Goal: Task Accomplishment & Management: Use online tool/utility

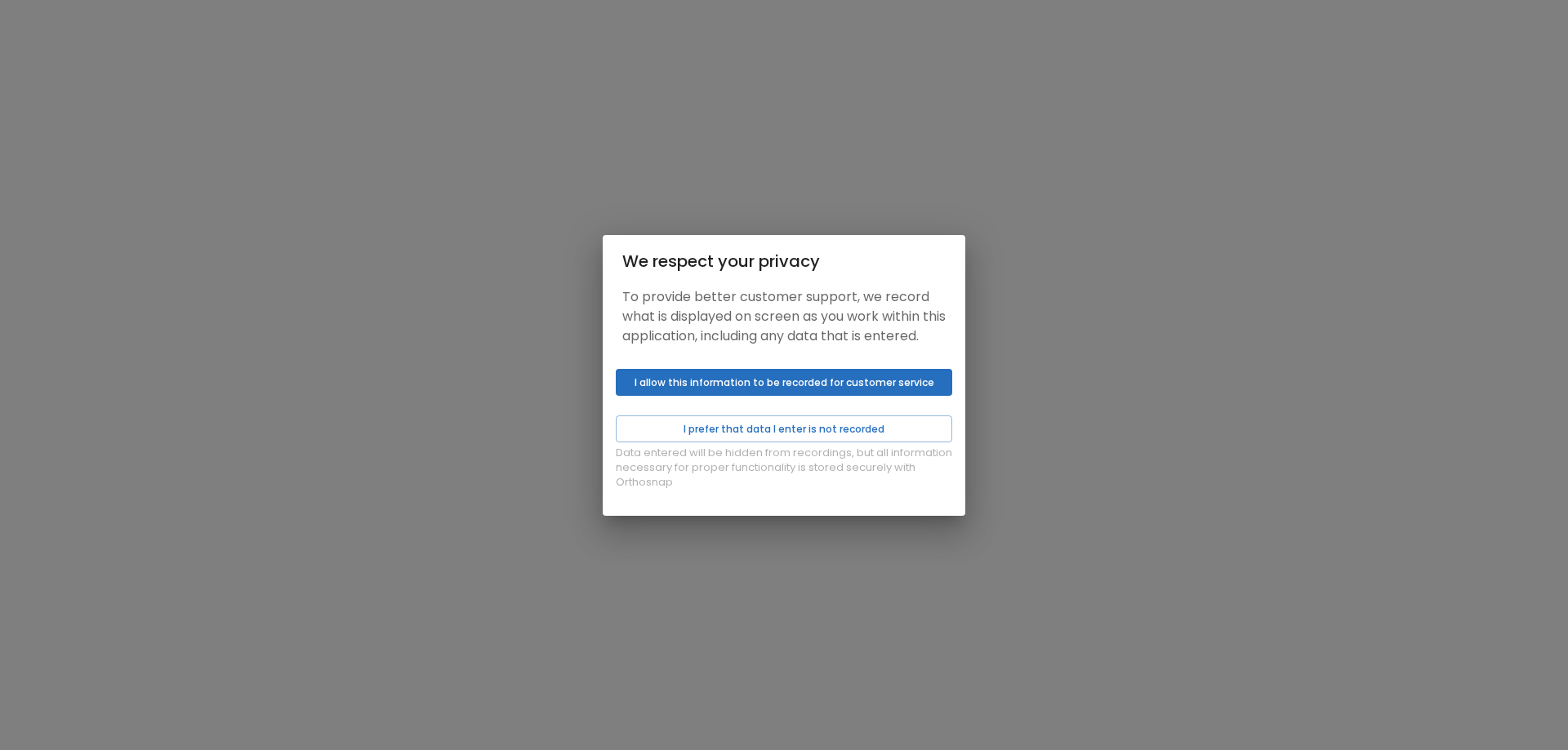
click at [849, 396] on button "I allow this information to be recorded for customer service" at bounding box center [784, 382] width 336 height 27
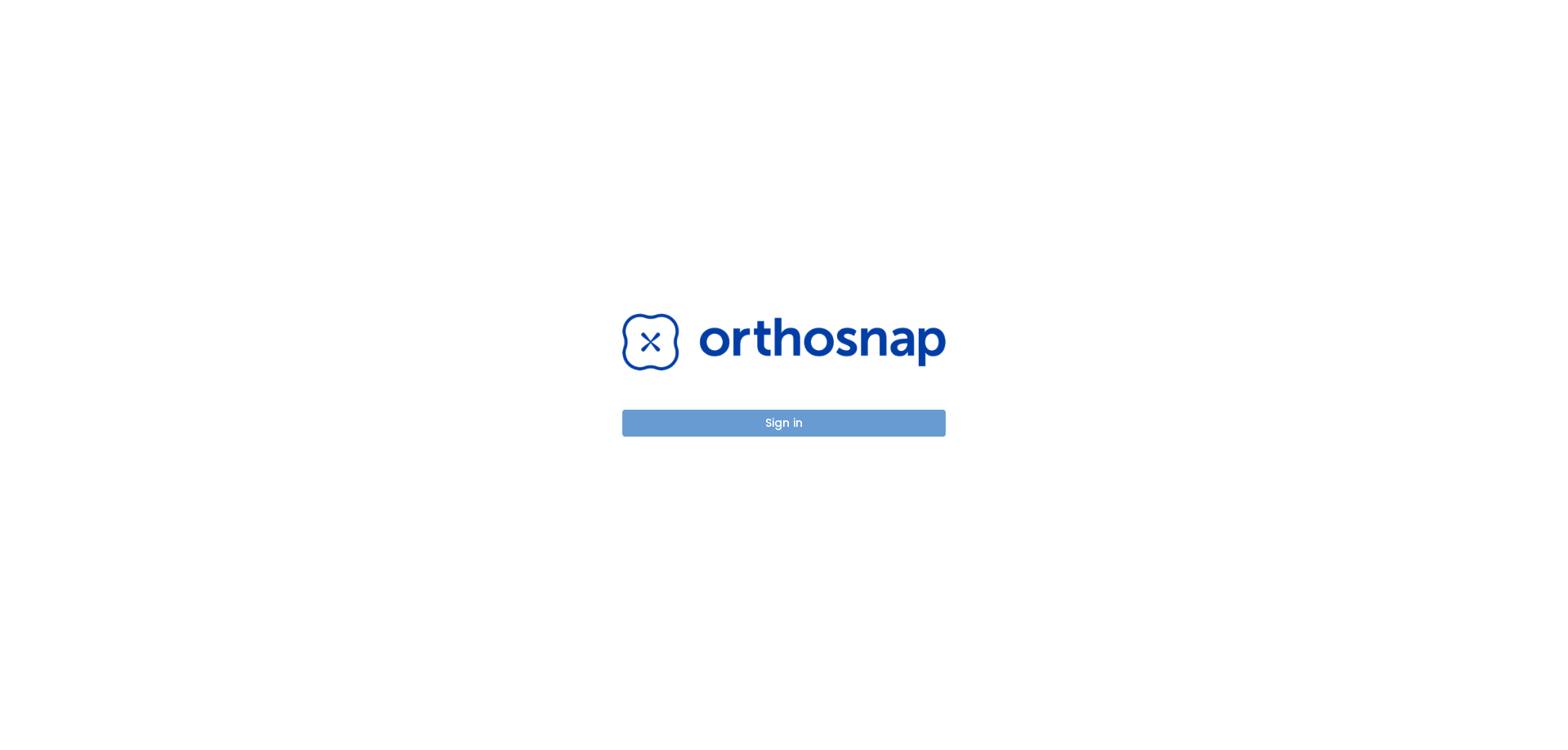
click at [822, 409] on button "Sign in" at bounding box center [784, 422] width 323 height 27
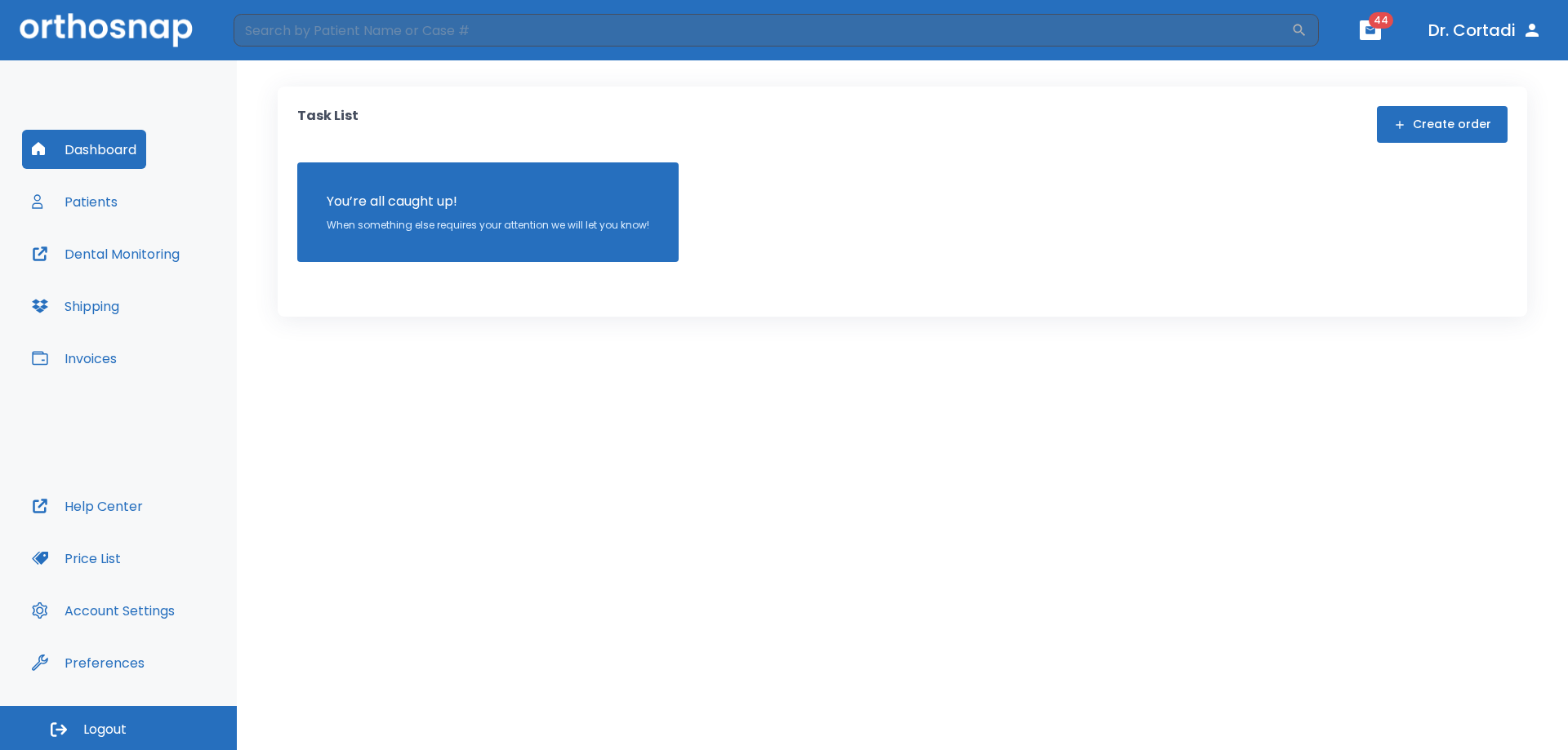
click at [108, 196] on button "Patients" at bounding box center [74, 201] width 106 height 39
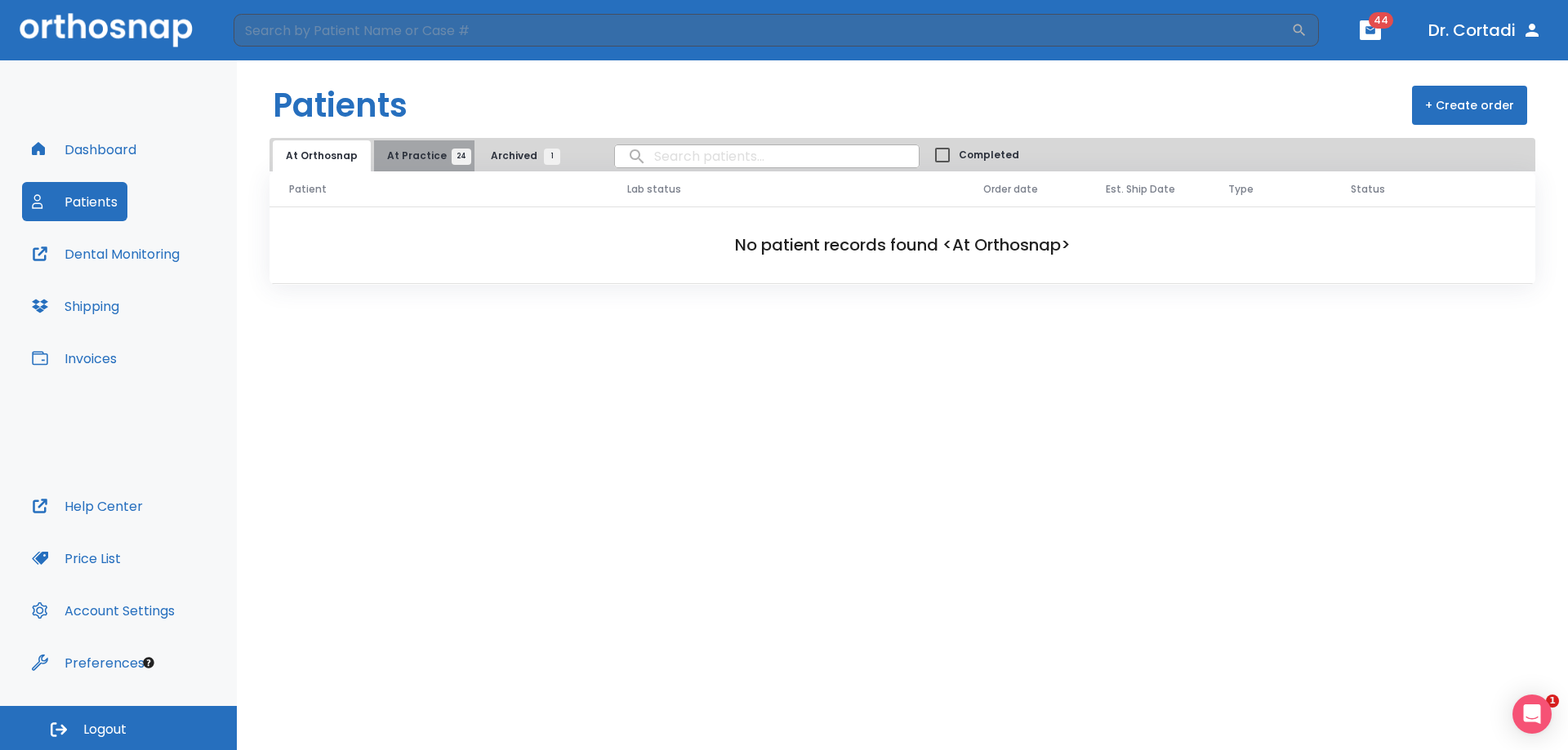
click at [423, 158] on span "At Practice 24" at bounding box center [423, 156] width 74 height 15
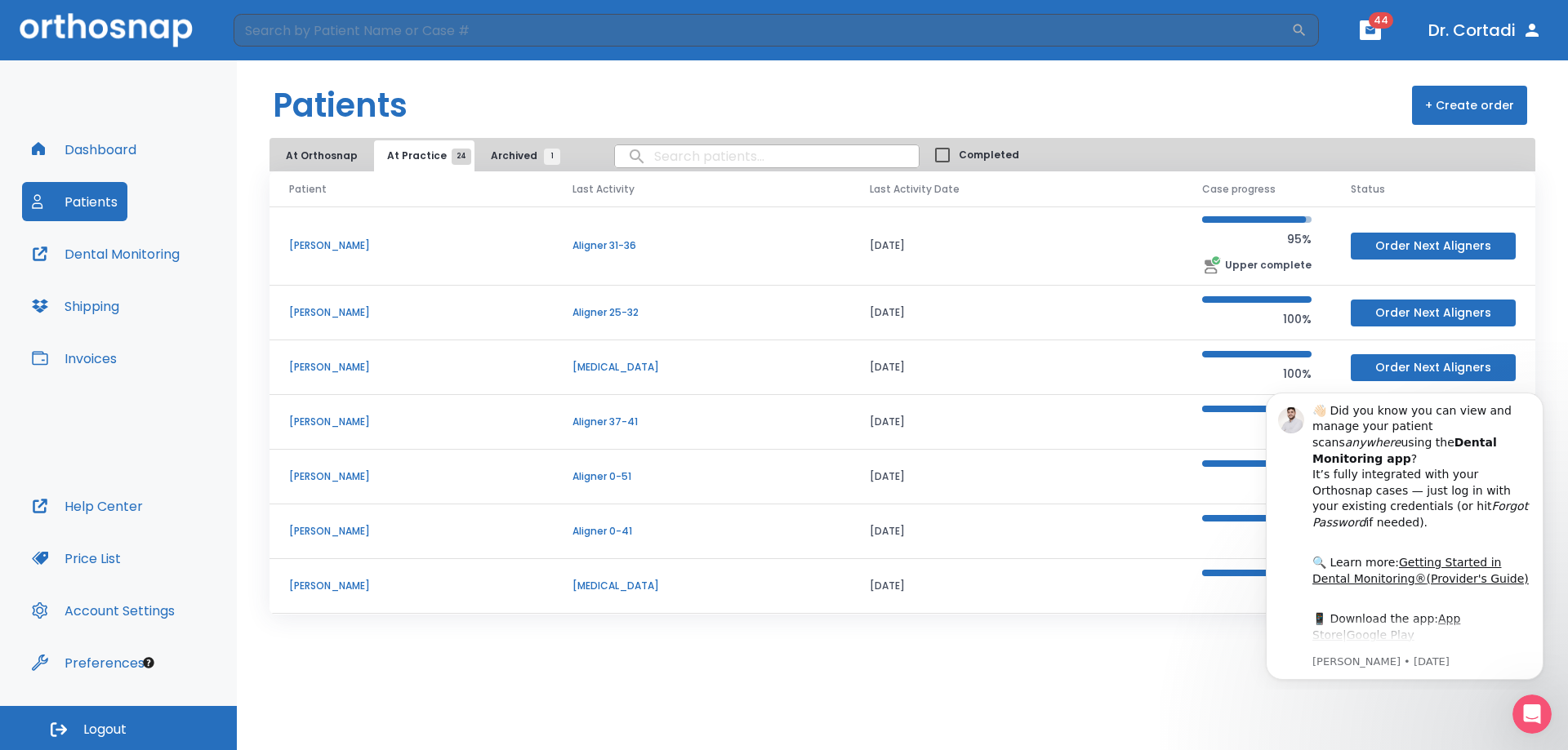
click at [655, 152] on input "search" at bounding box center [767, 156] width 304 height 32
type input "[PERSON_NAME]"
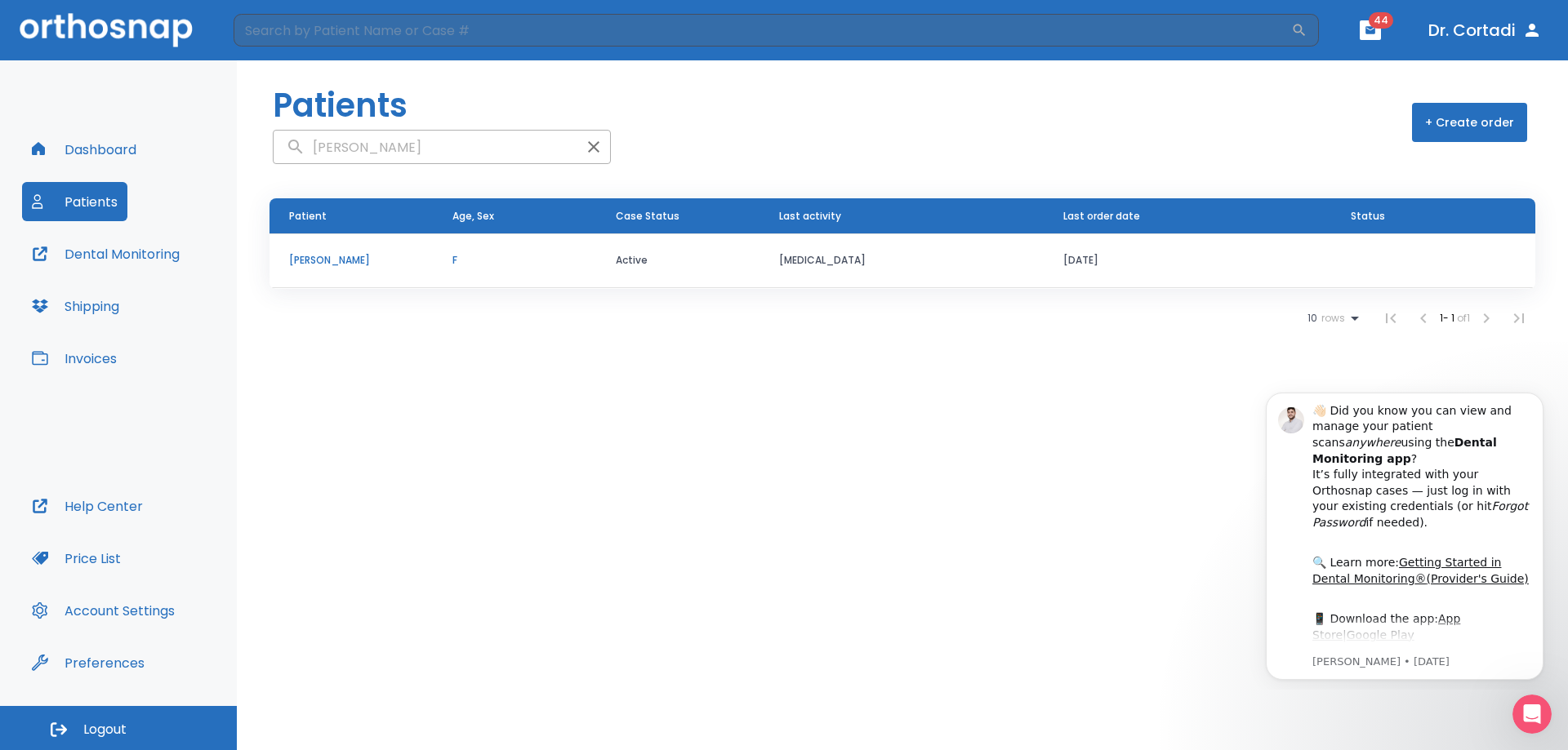
click at [333, 254] on p "[PERSON_NAME]" at bounding box center [351, 261] width 124 height 15
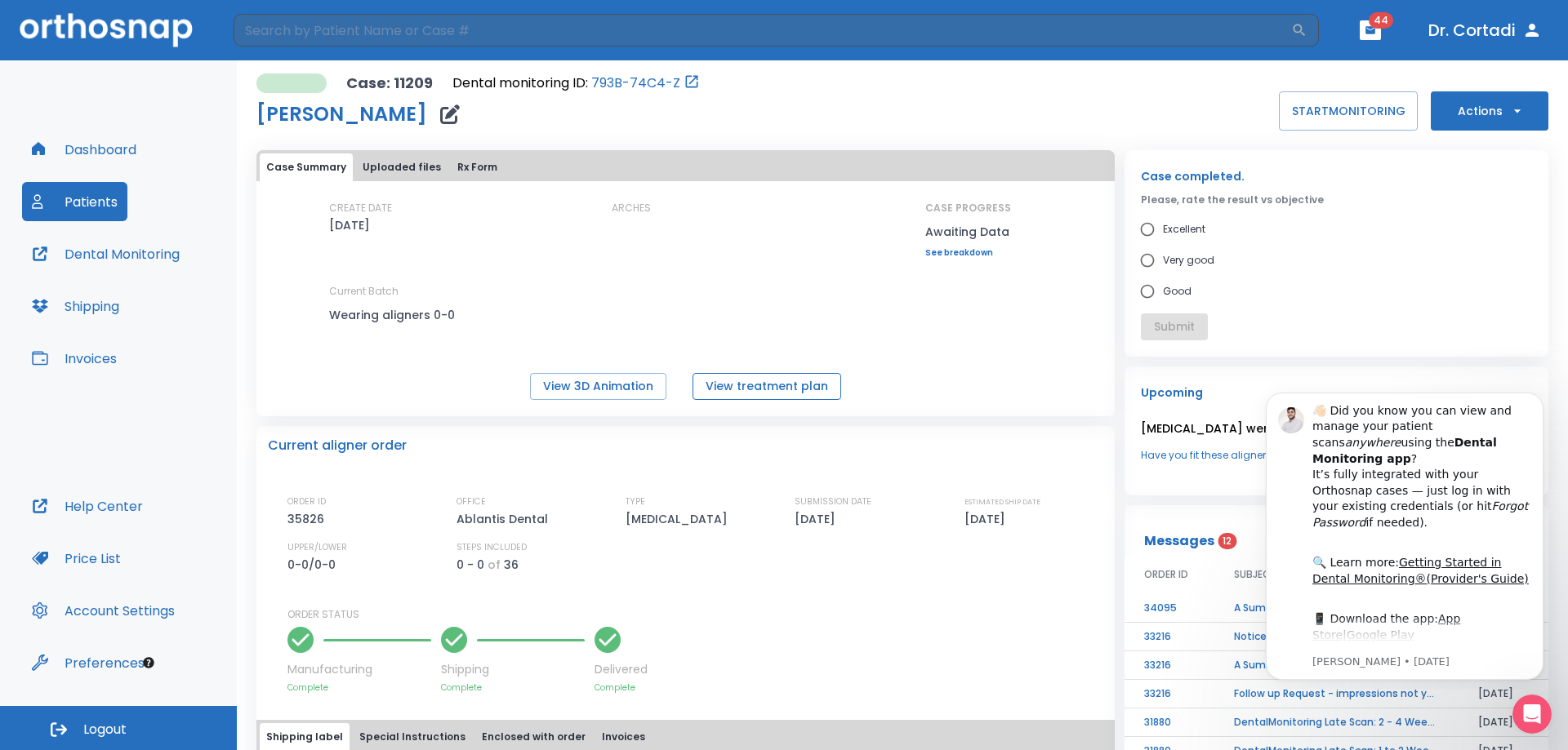
click at [813, 394] on button "View treatment plan" at bounding box center [767, 386] width 149 height 27
click at [362, 110] on h1 "[PERSON_NAME]" at bounding box center [342, 114] width 171 height 19
click at [363, 151] on div "Case Summary Uploaded files Rx Form" at bounding box center [685, 166] width 858 height 31
click at [464, 170] on button "Rx Form" at bounding box center [478, 167] width 53 height 28
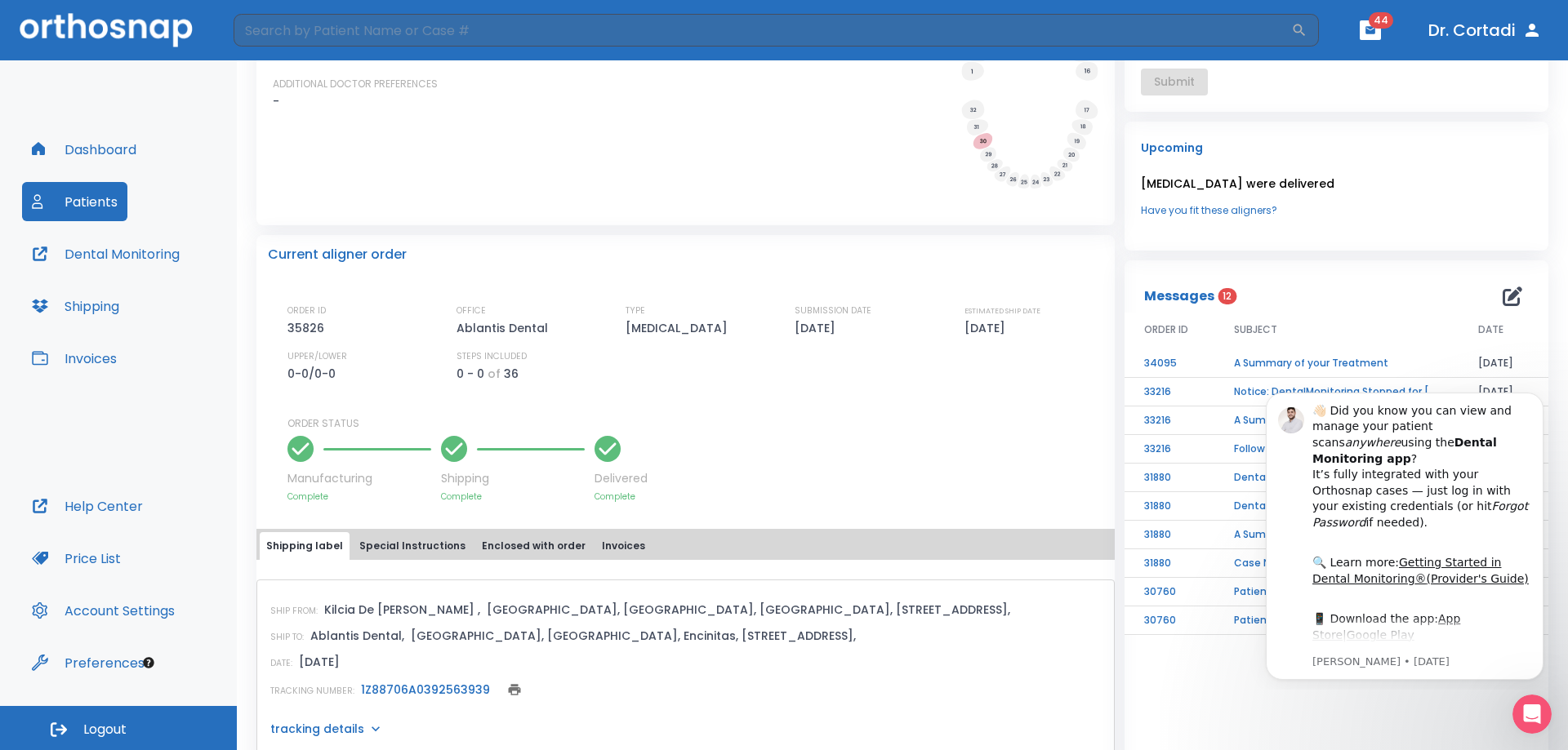
scroll to position [409, 0]
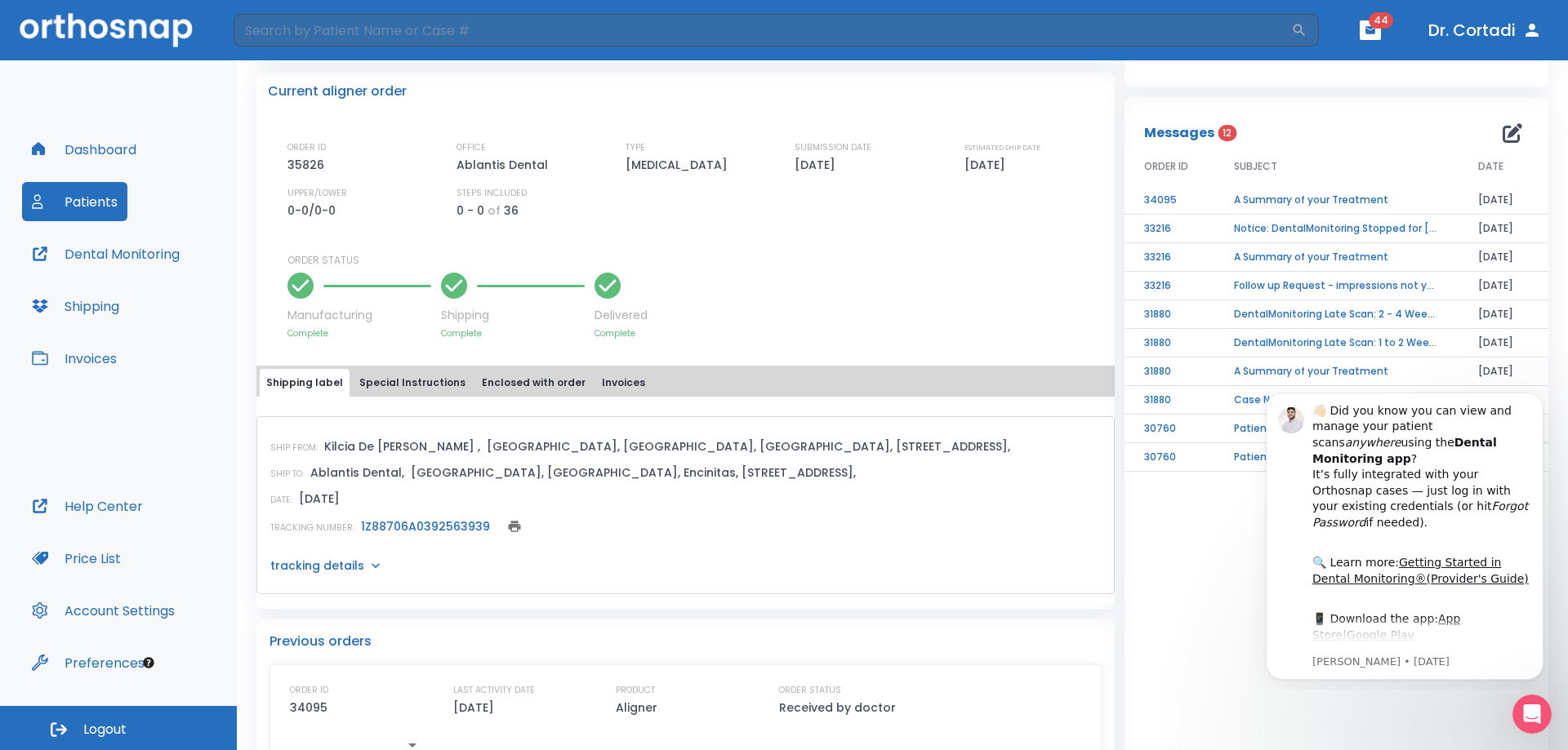
click at [383, 382] on button "Special Instructions" at bounding box center [412, 383] width 119 height 28
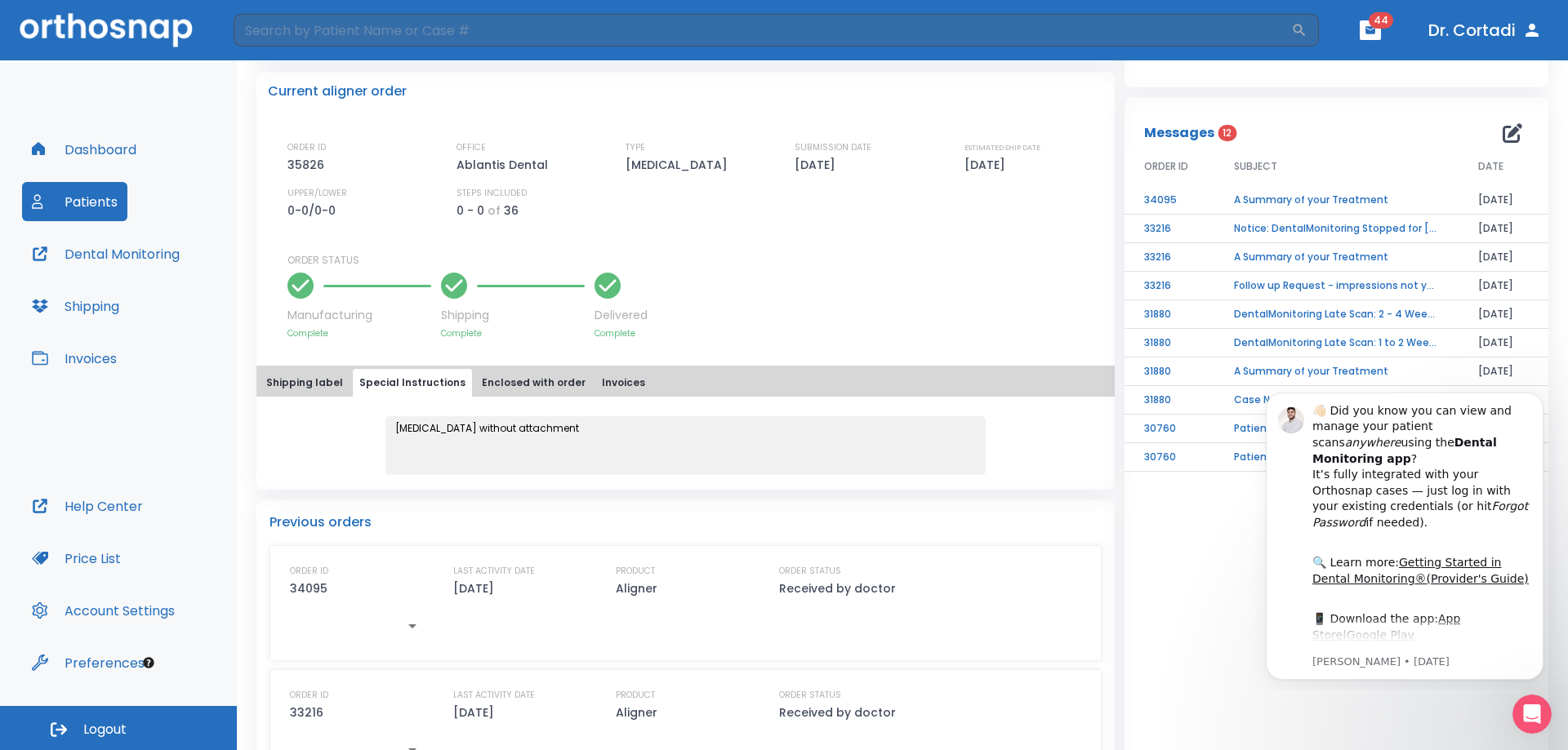
click at [512, 379] on button "Enclosed with order" at bounding box center [533, 383] width 117 height 28
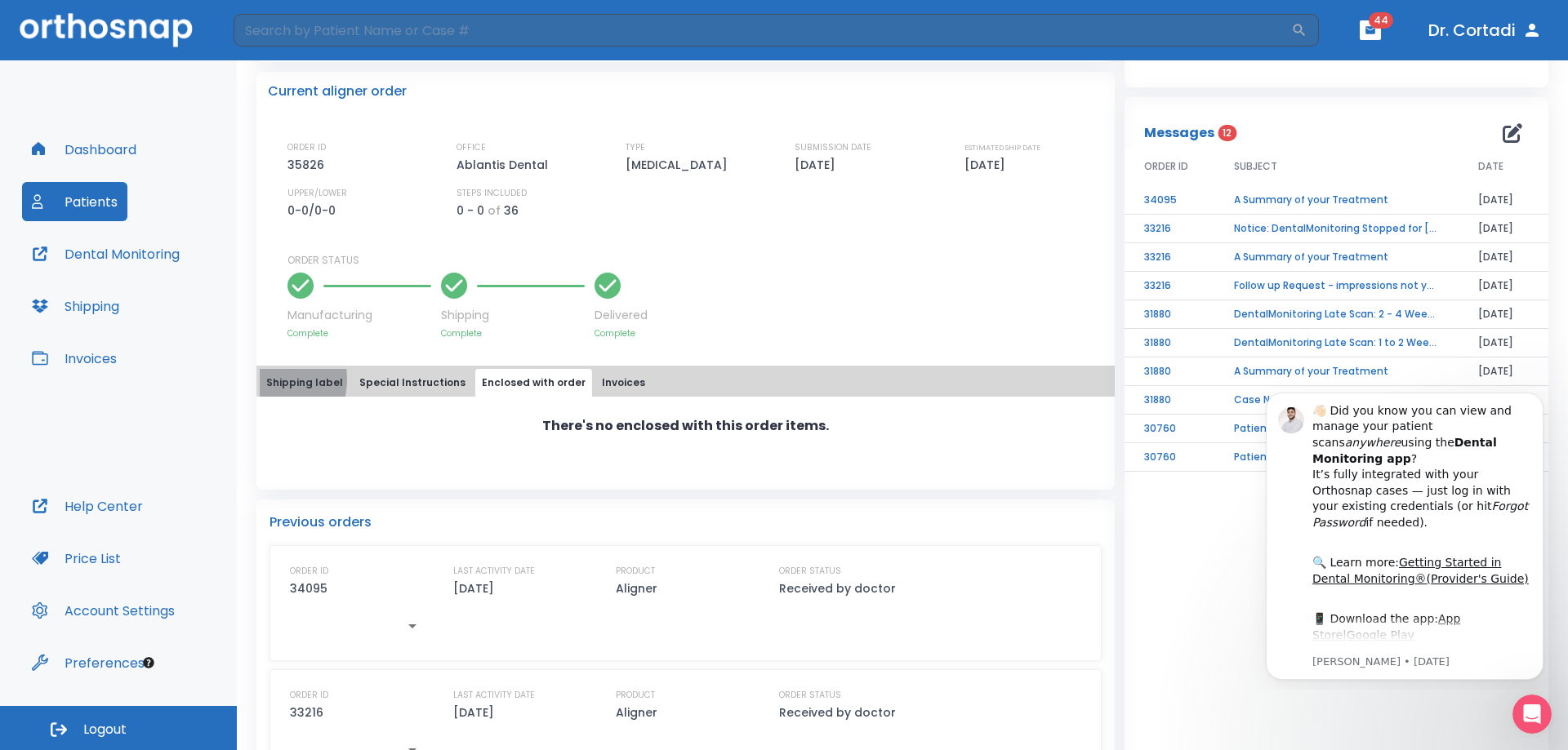
click at [260, 379] on button "Shipping label" at bounding box center [305, 383] width 90 height 28
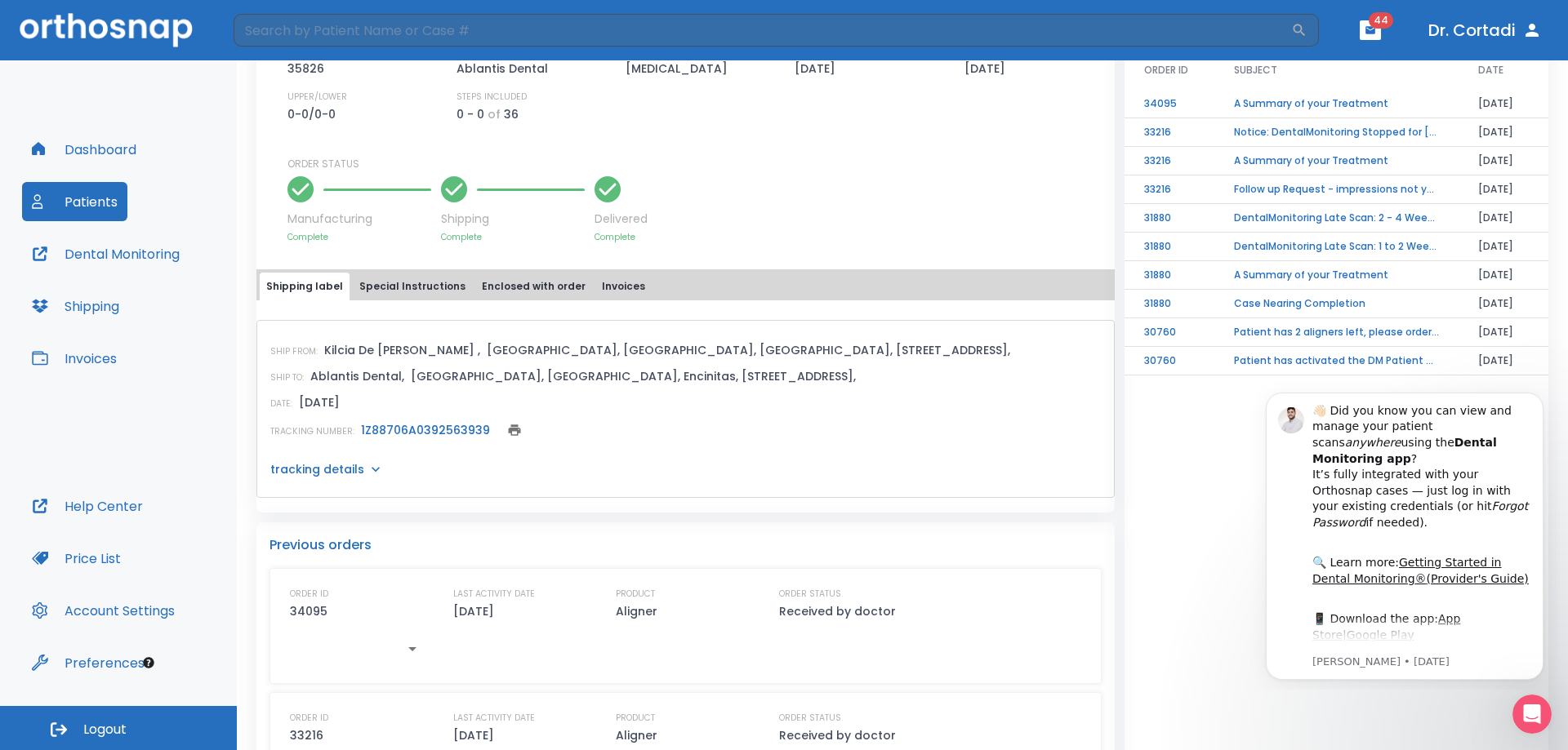
scroll to position [489, 0]
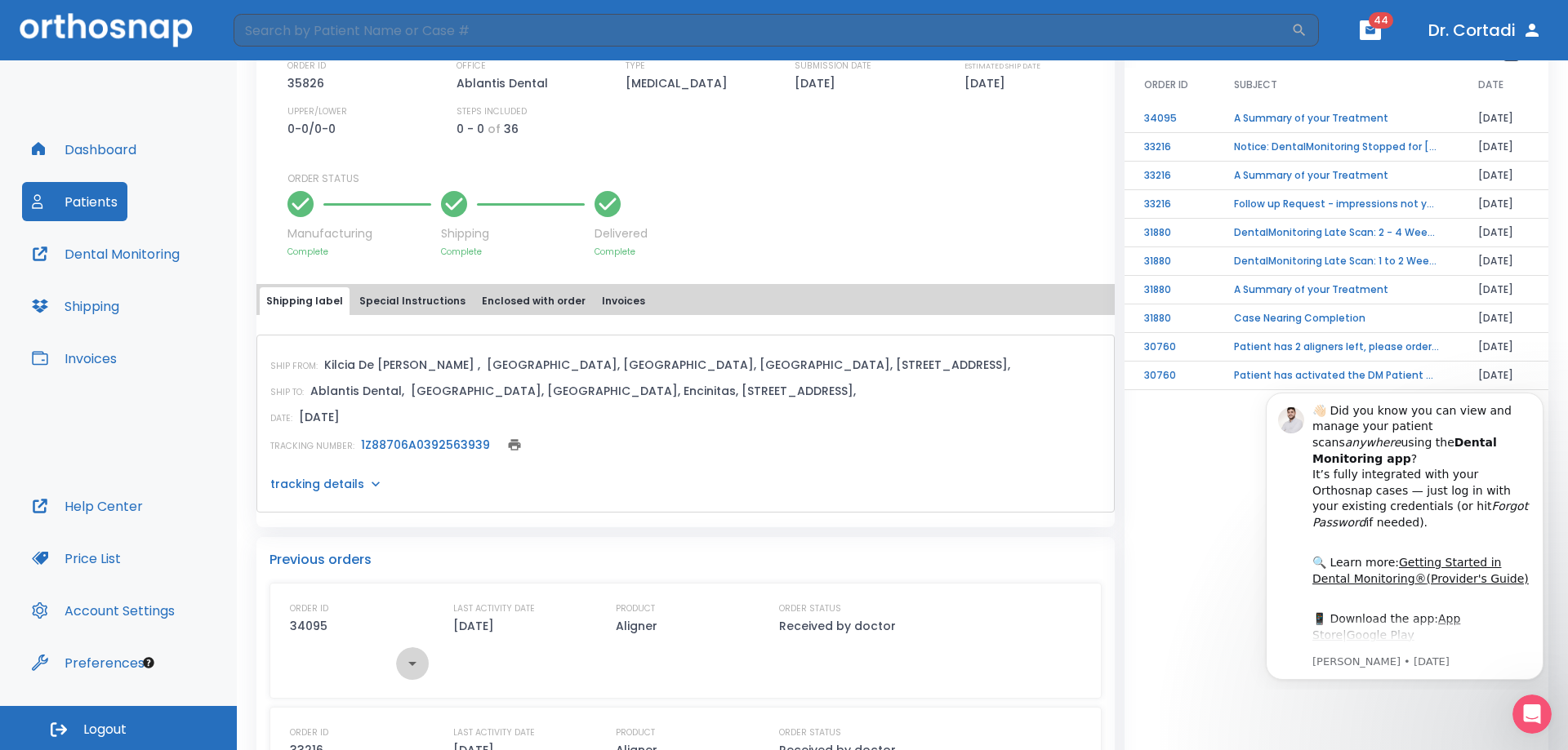
click at [408, 664] on icon "button" at bounding box center [412, 663] width 19 height 19
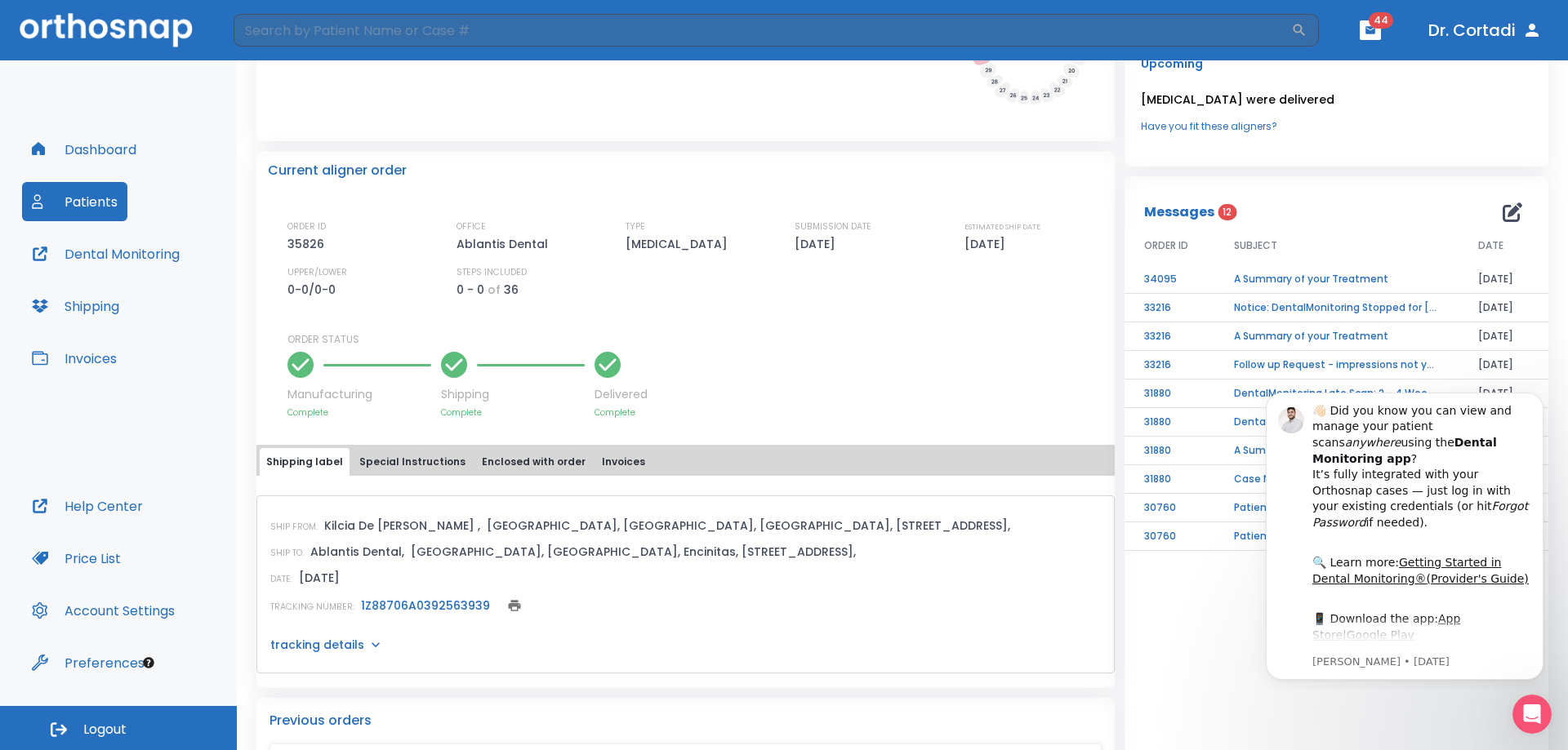
scroll to position [327, 0]
click at [1544, 393] on button "Dismiss notification" at bounding box center [1539, 397] width 21 height 21
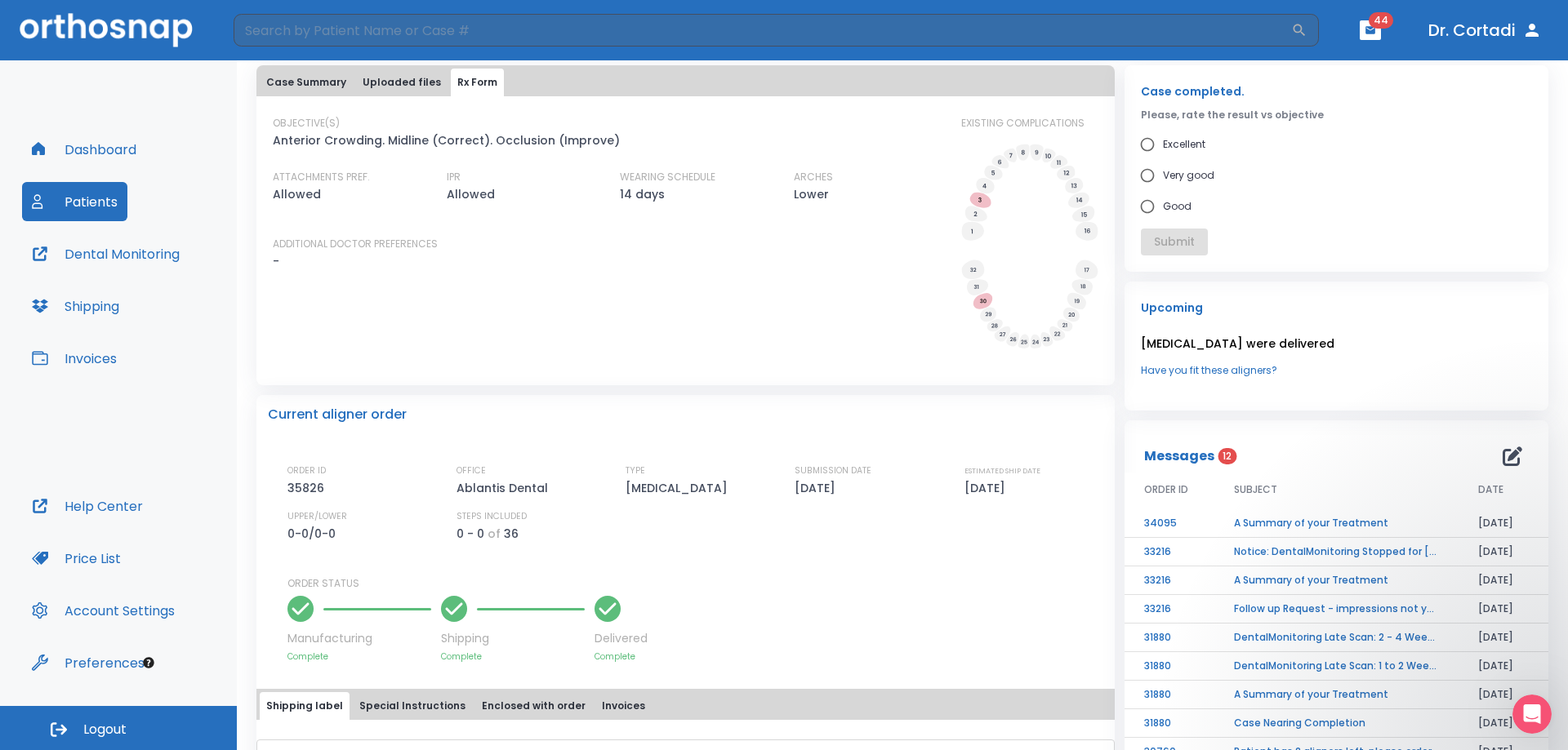
scroll to position [0, 0]
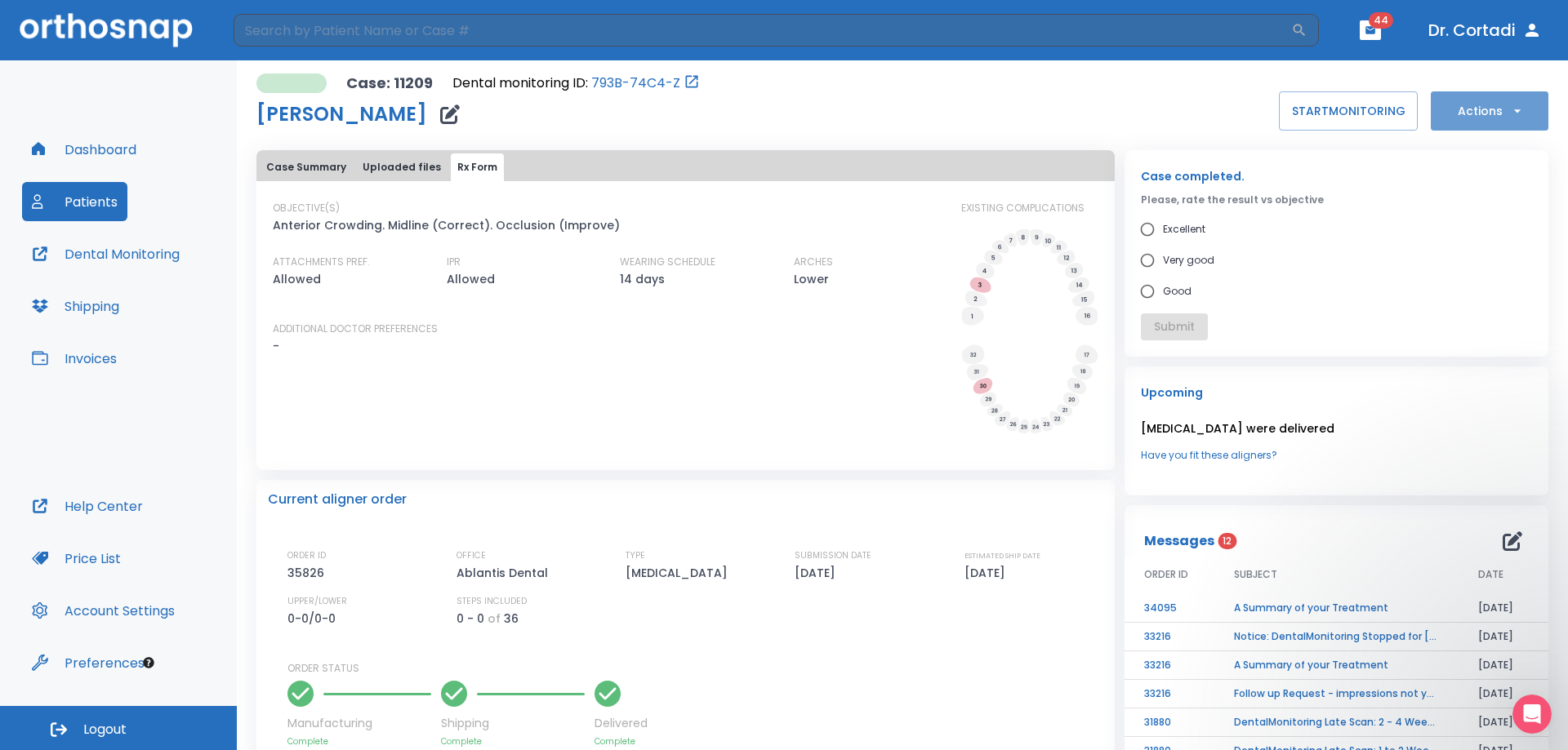
click at [1454, 106] on button "Actions" at bounding box center [1490, 111] width 118 height 39
click at [1489, 235] on p "Order Next Aligners" at bounding box center [1479, 240] width 92 height 15
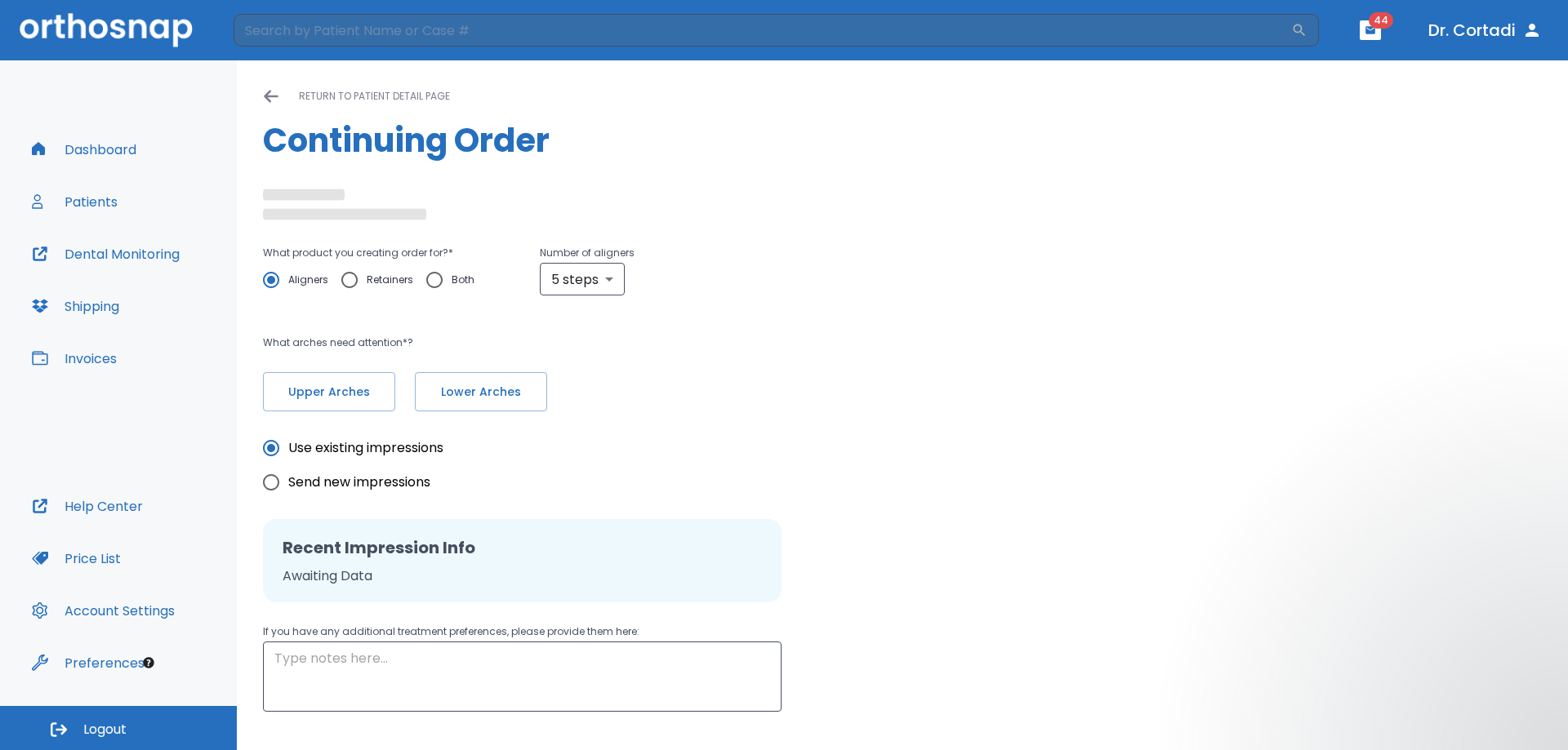
radio input "false"
radio input "true"
type textarea "[MEDICAL_DATA] without attachment"
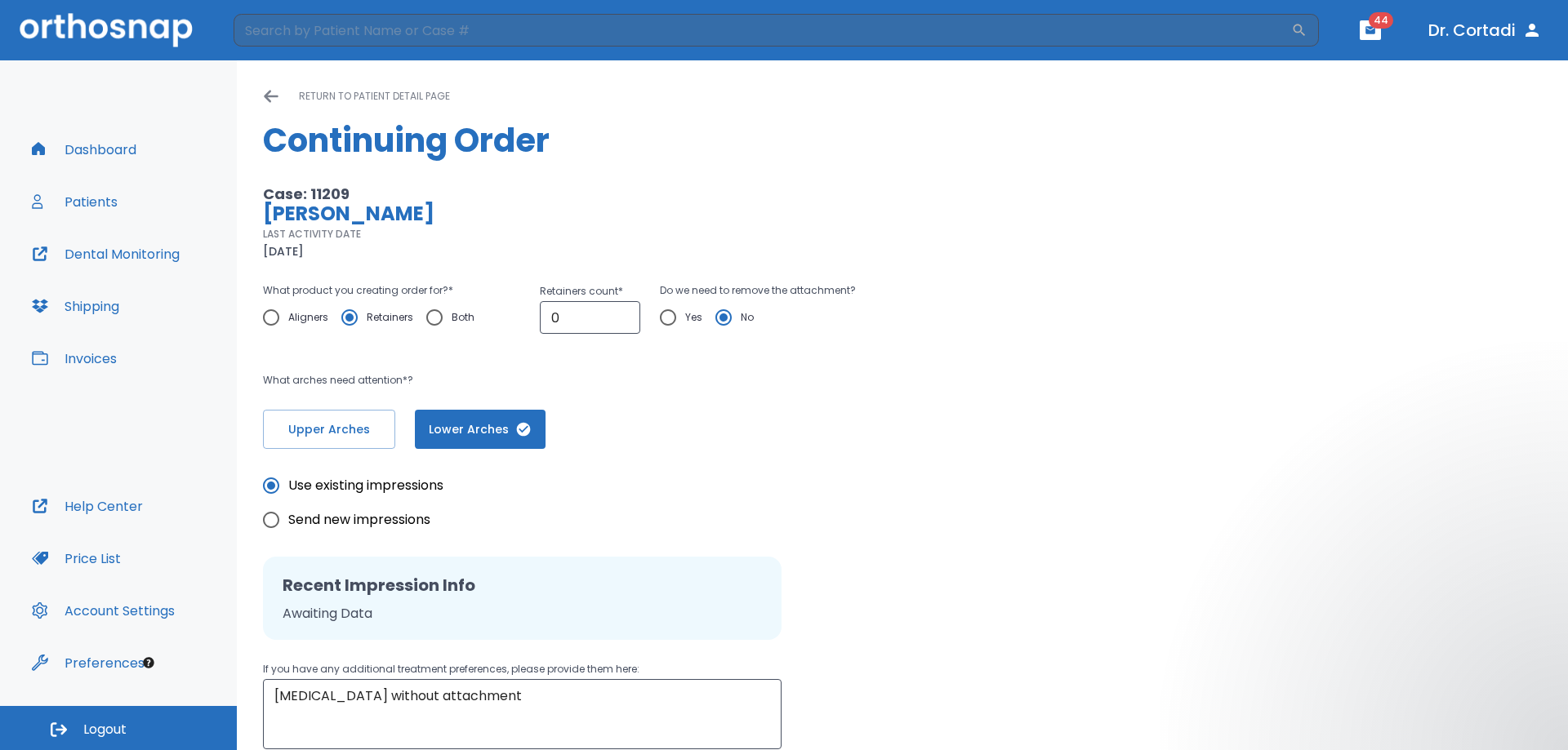
click at [475, 382] on p "What arches need attention*?" at bounding box center [636, 380] width 747 height 19
drag, startPoint x: 575, startPoint y: 319, endPoint x: 542, endPoint y: 316, distance: 33.1
click at [542, 317] on input "0" at bounding box center [590, 318] width 100 height 33
type input "2"
click at [674, 313] on input "Yes" at bounding box center [668, 317] width 34 height 34
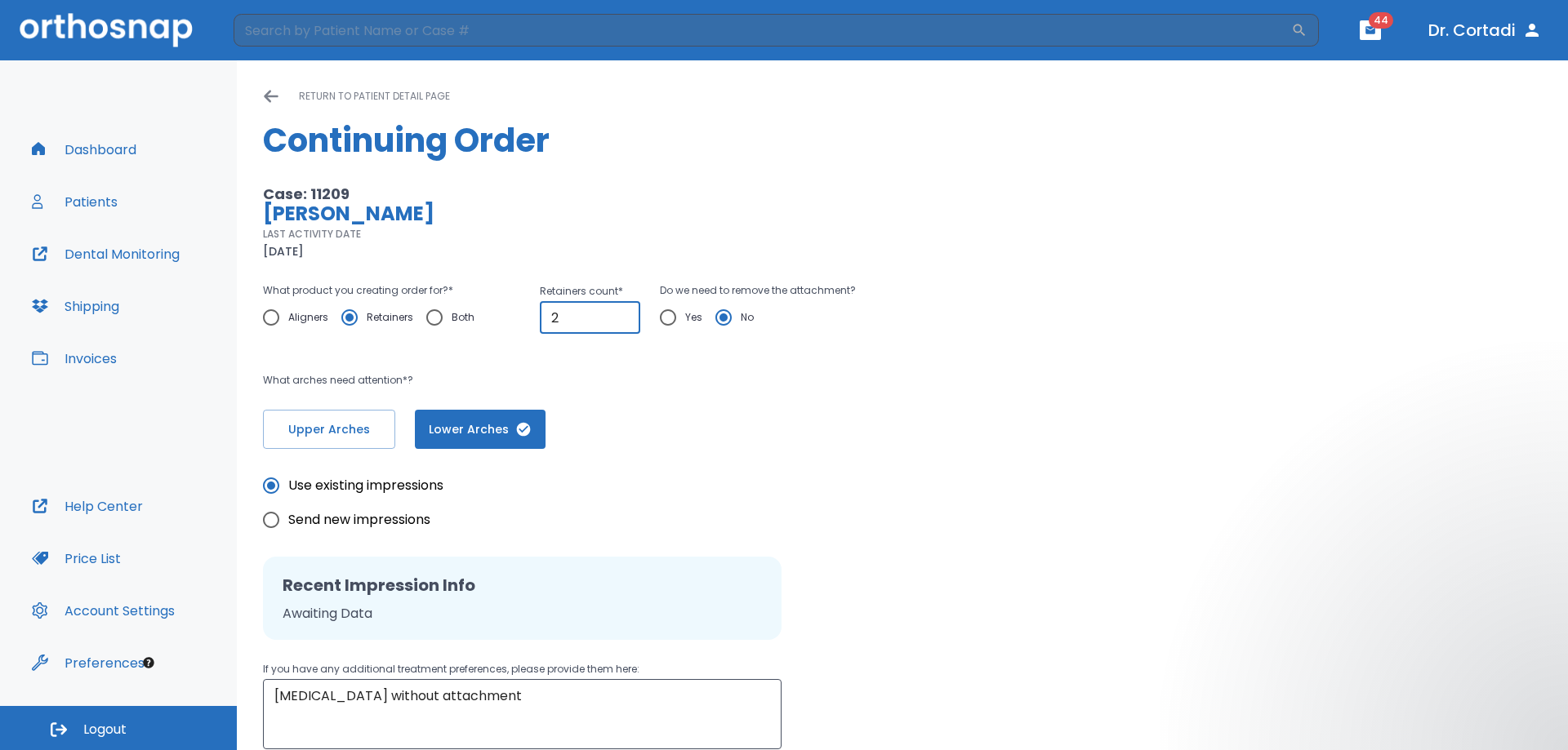
radio input "true"
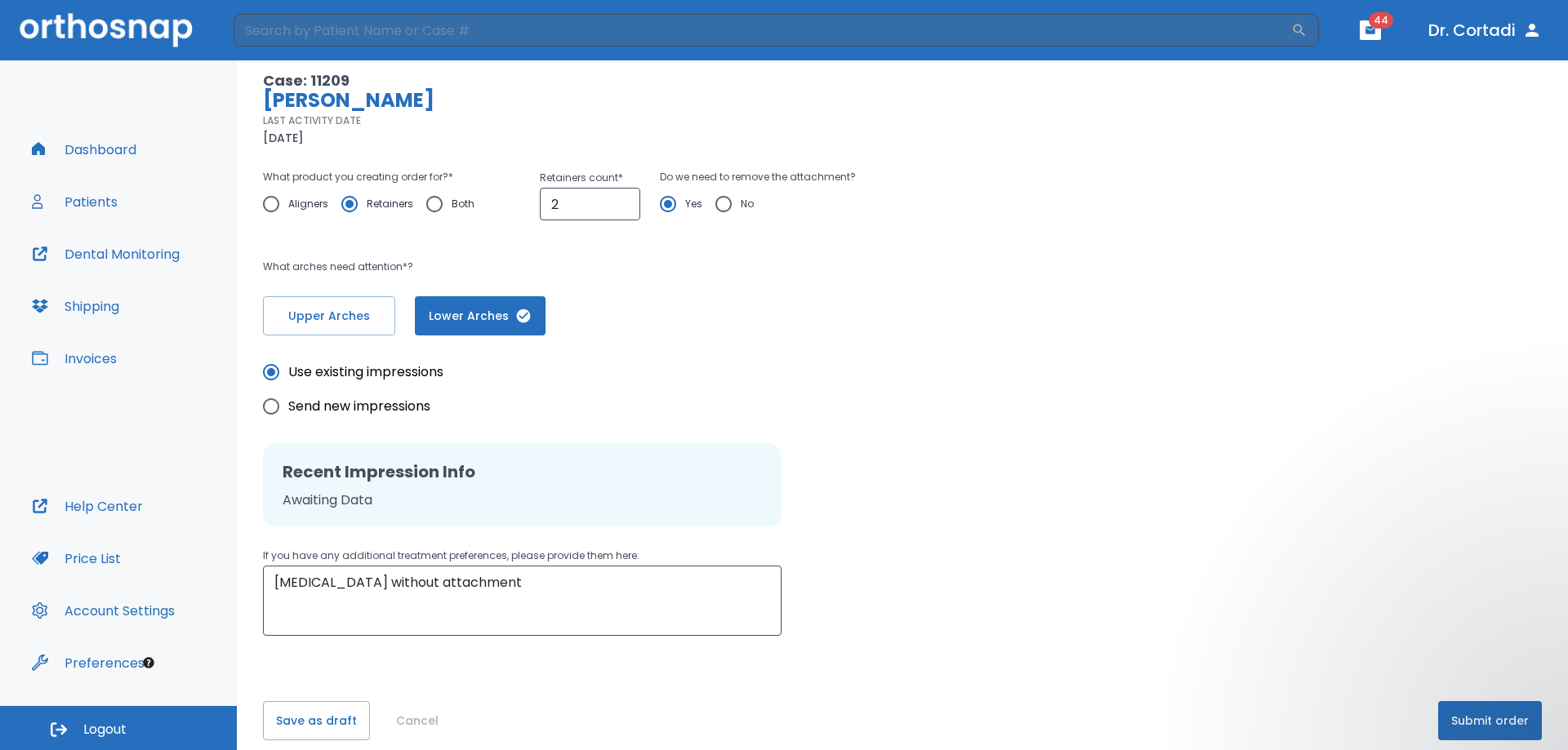
scroll to position [129, 0]
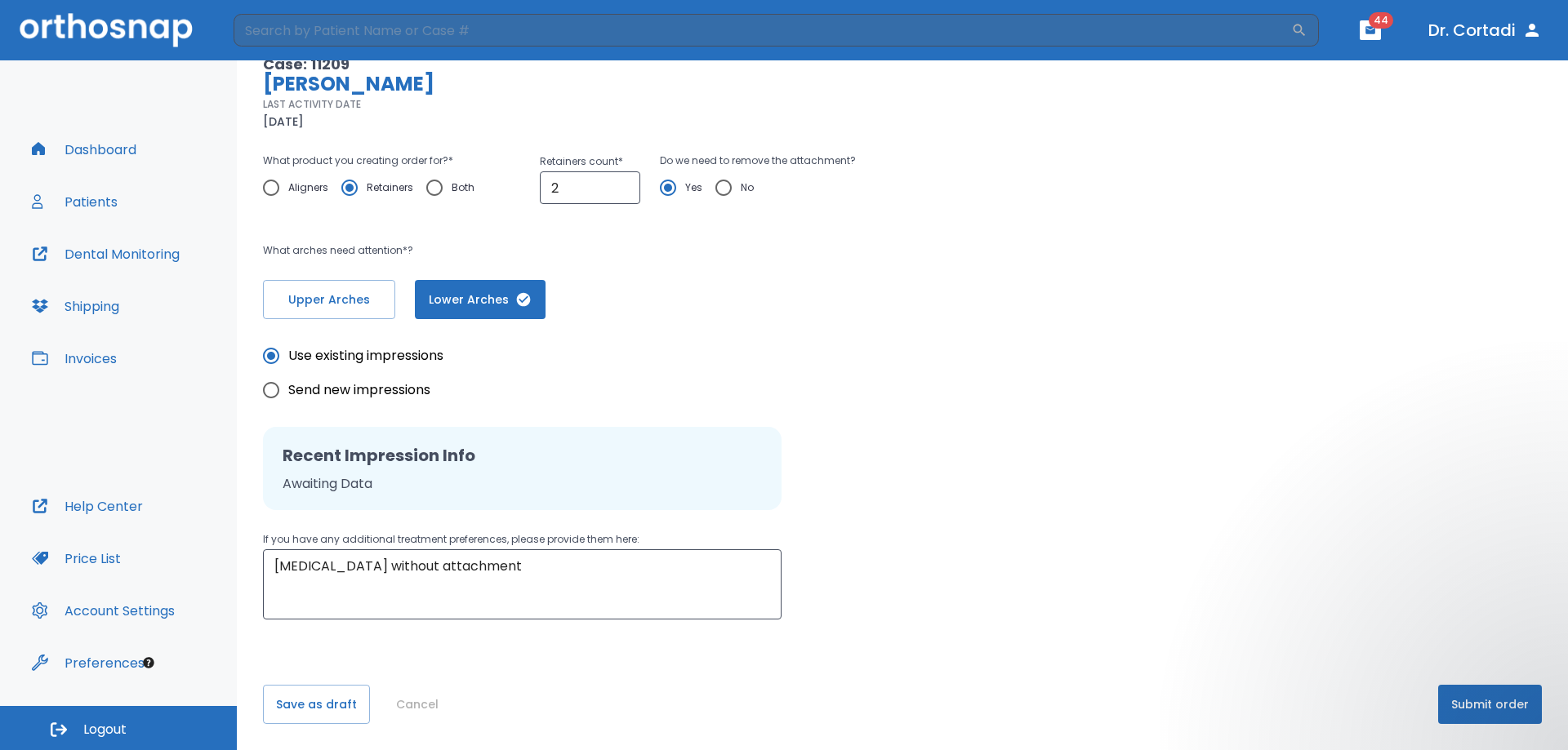
click at [1483, 713] on button "Submit order" at bounding box center [1490, 704] width 104 height 39
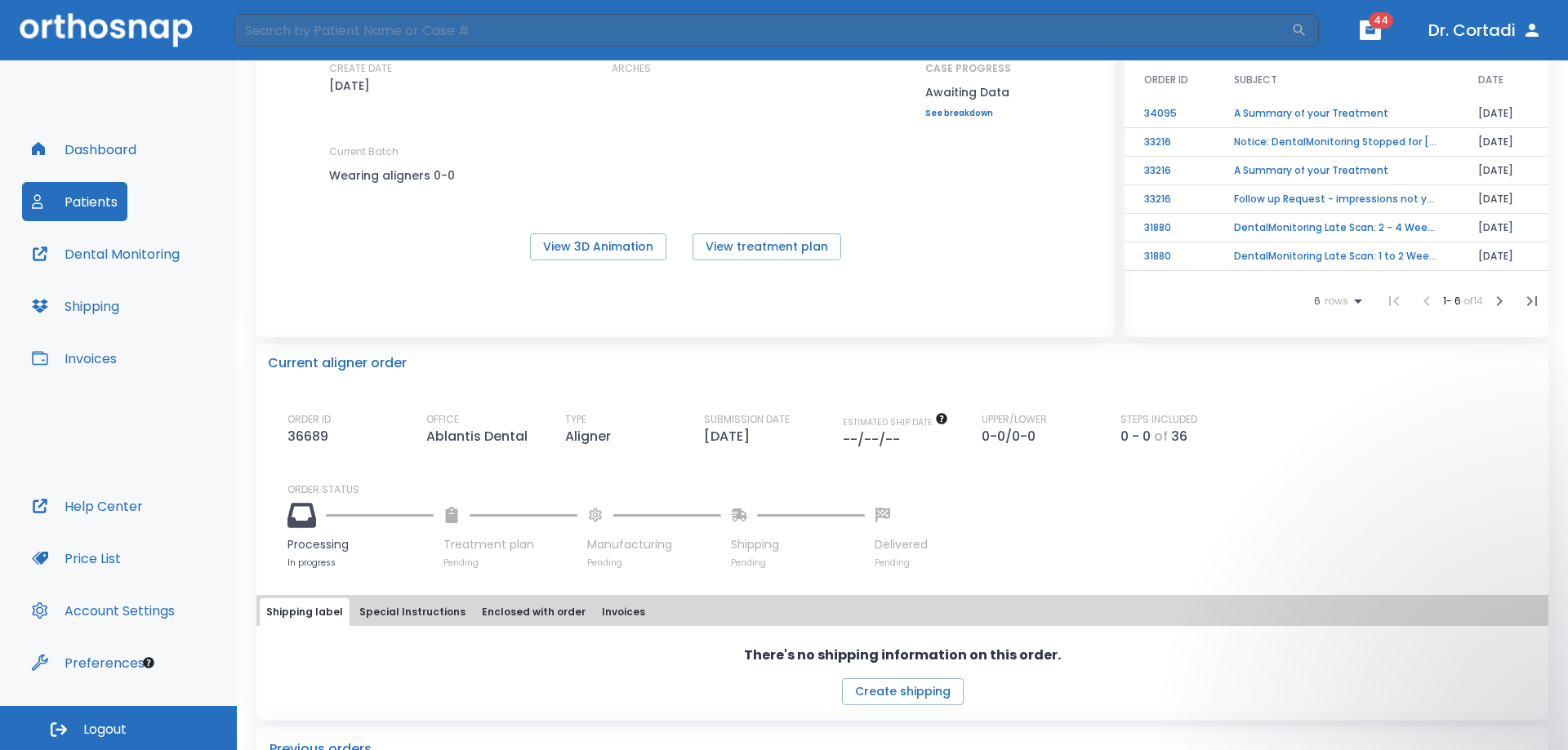
scroll to position [245, 0]
